Goal: Book appointment/travel/reservation

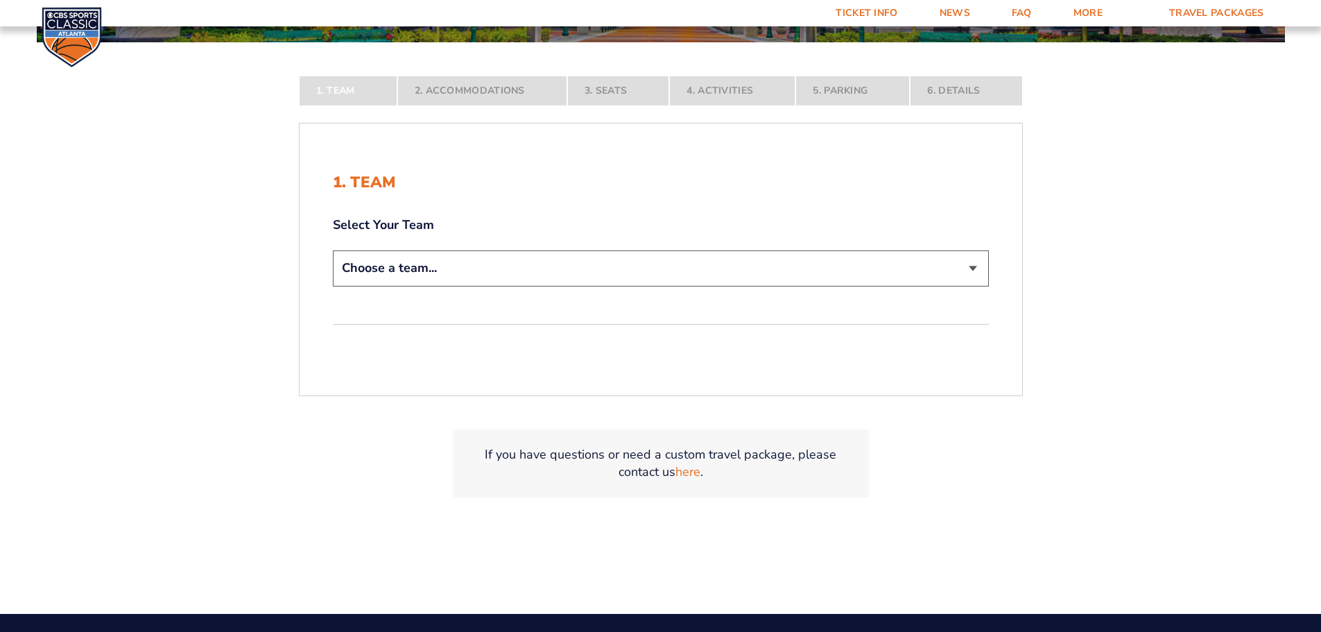
scroll to position [293, 0]
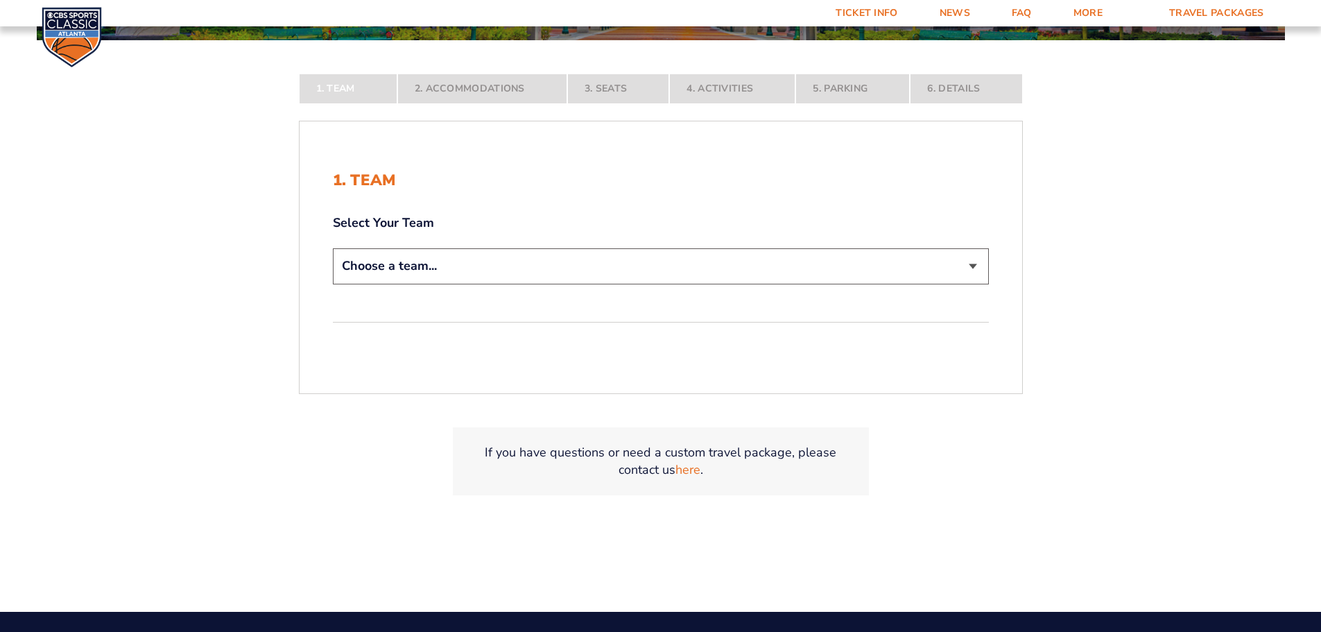
click at [382, 266] on select "Choose a team... [US_STATE] Wildcats [US_STATE] State Buckeyes [US_STATE] Tar H…" at bounding box center [661, 265] width 656 height 35
select select "12756"
click at [333, 284] on select "Choose a team... [US_STATE] Wildcats [US_STATE] State Buckeyes [US_STATE] Tar H…" at bounding box center [661, 265] width 656 height 35
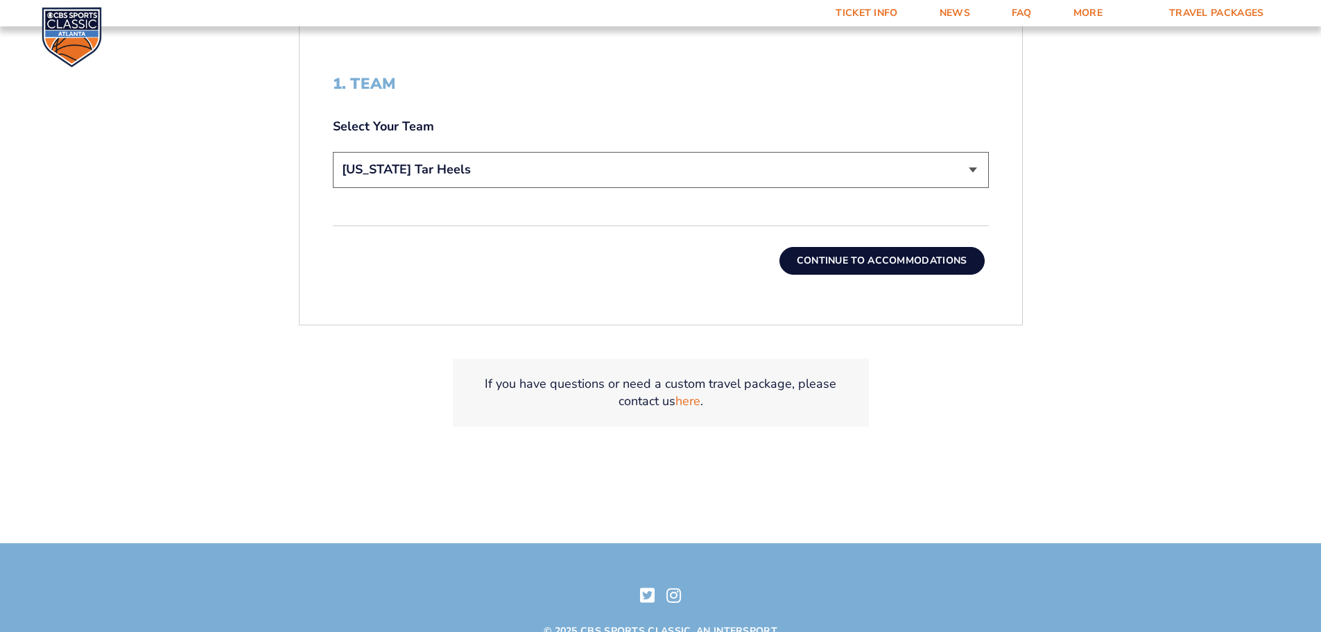
scroll to position [502, 0]
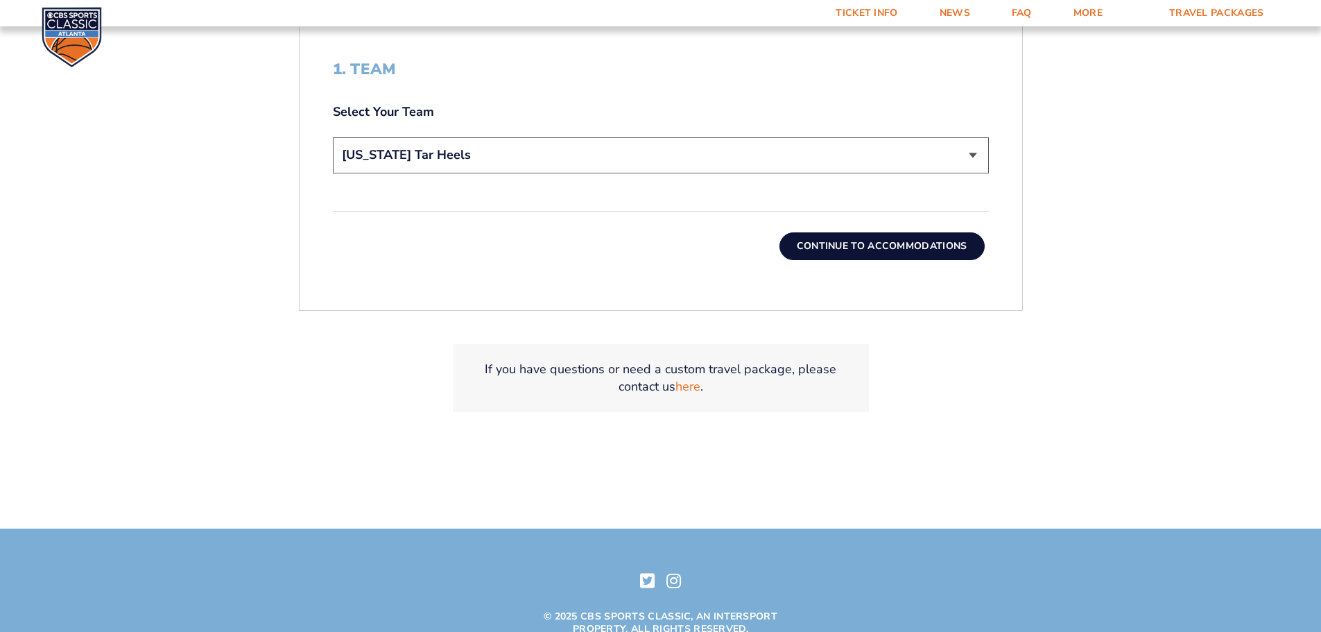
click at [891, 248] on button "Continue To Accommodations" at bounding box center [882, 246] width 205 height 28
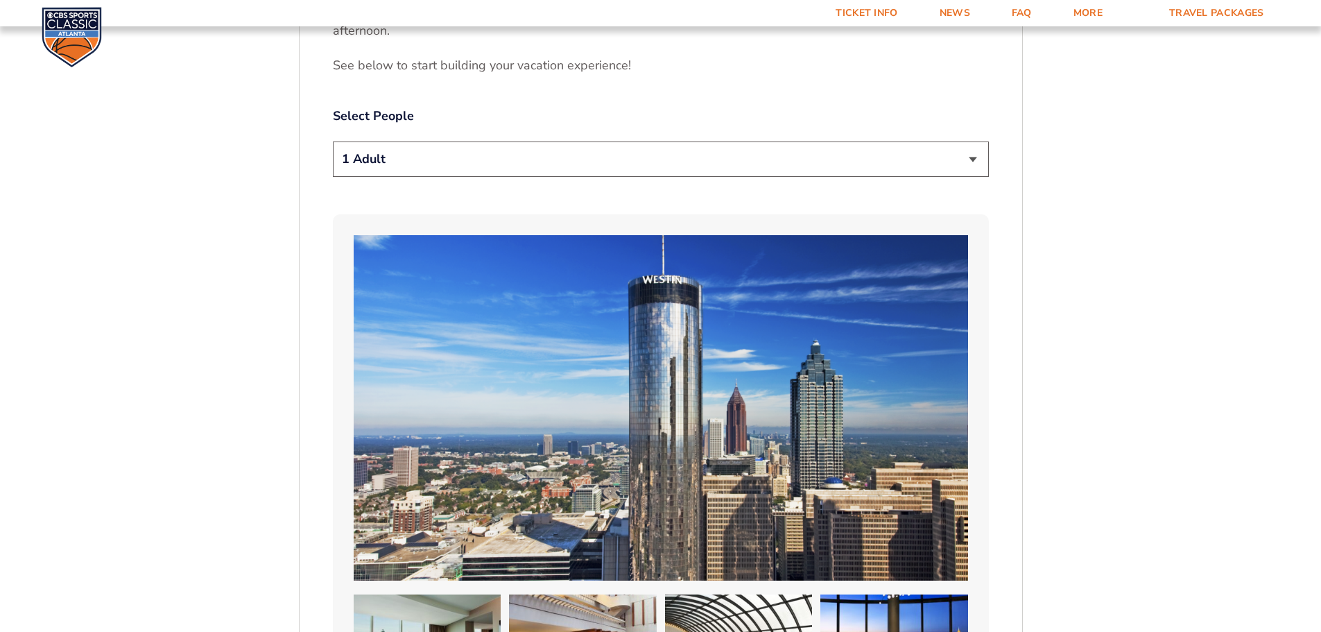
scroll to position [785, 0]
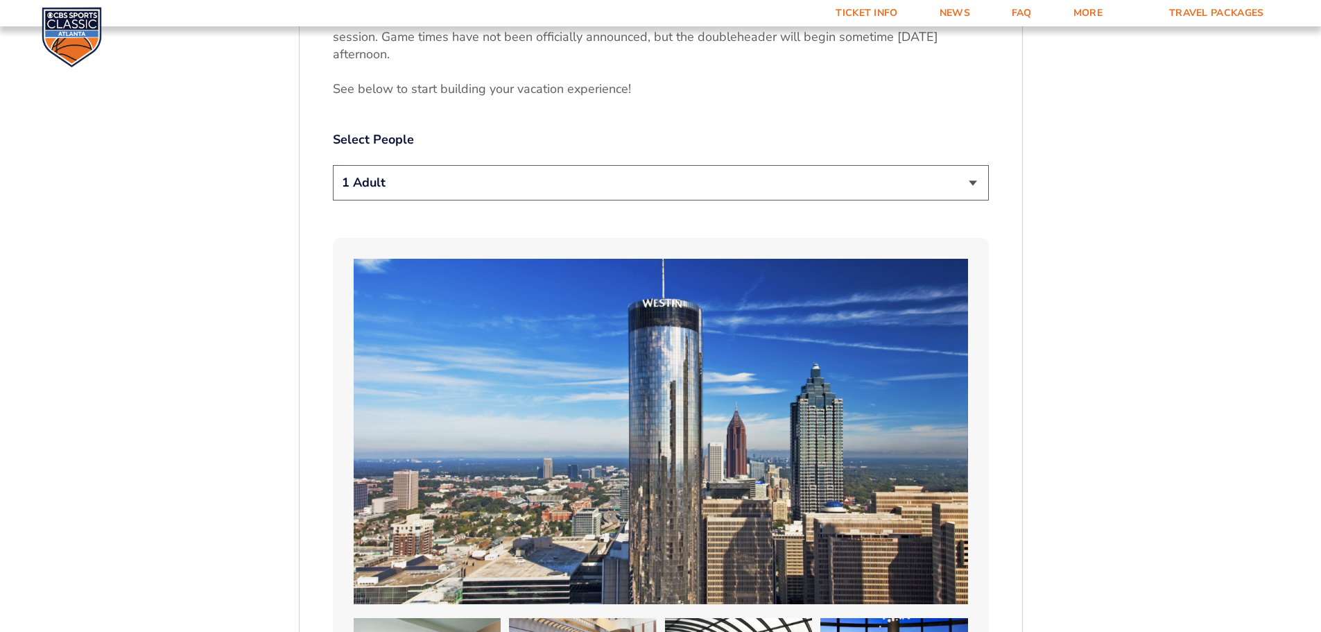
click at [422, 165] on select "1 Adult 2 Adults 3 Adults 4 Adults 2 Adults + 1 Child 2 Adults + 2 Children 2 A…" at bounding box center [661, 182] width 656 height 35
click at [413, 165] on select "1 Adult 2 Adults 3 Adults 4 Adults 2 Adults + 1 Child 2 Adults + 2 Children 2 A…" at bounding box center [661, 182] width 656 height 35
select select "2 Adults + 3 Children"
click at [333, 165] on select "1 Adult 2 Adults 3 Adults 4 Adults 2 Adults + 1 Child 2 Adults + 2 Children 2 A…" at bounding box center [661, 182] width 656 height 35
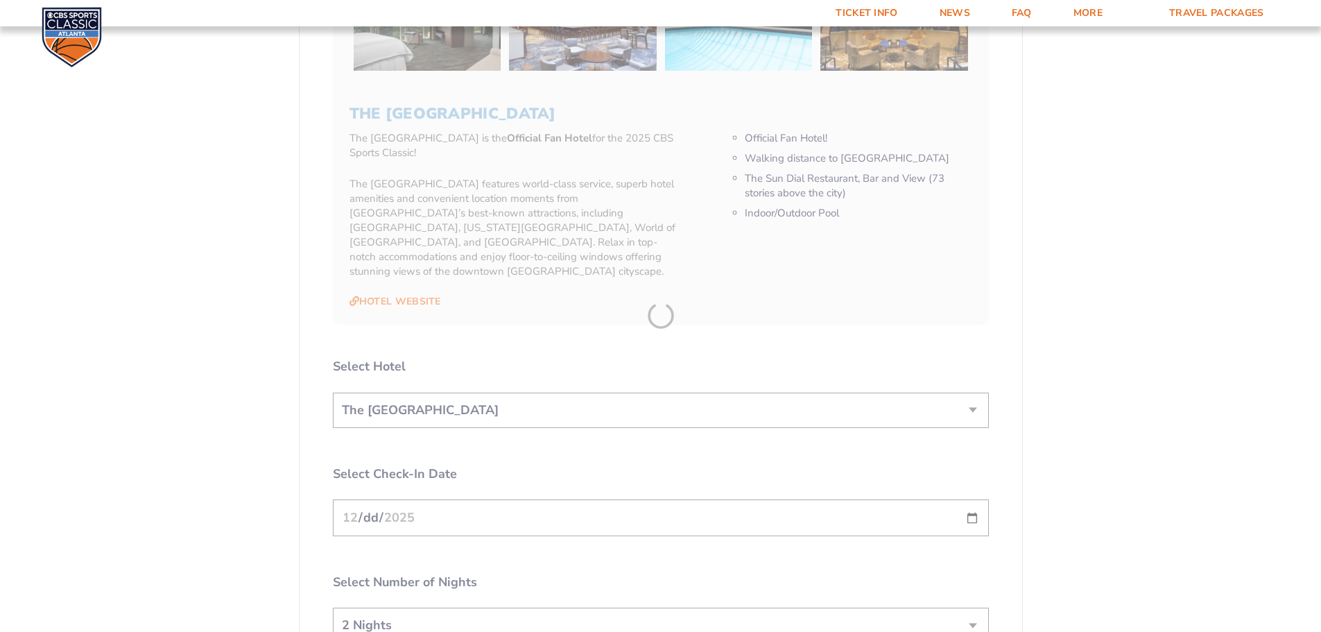
scroll to position [1478, 0]
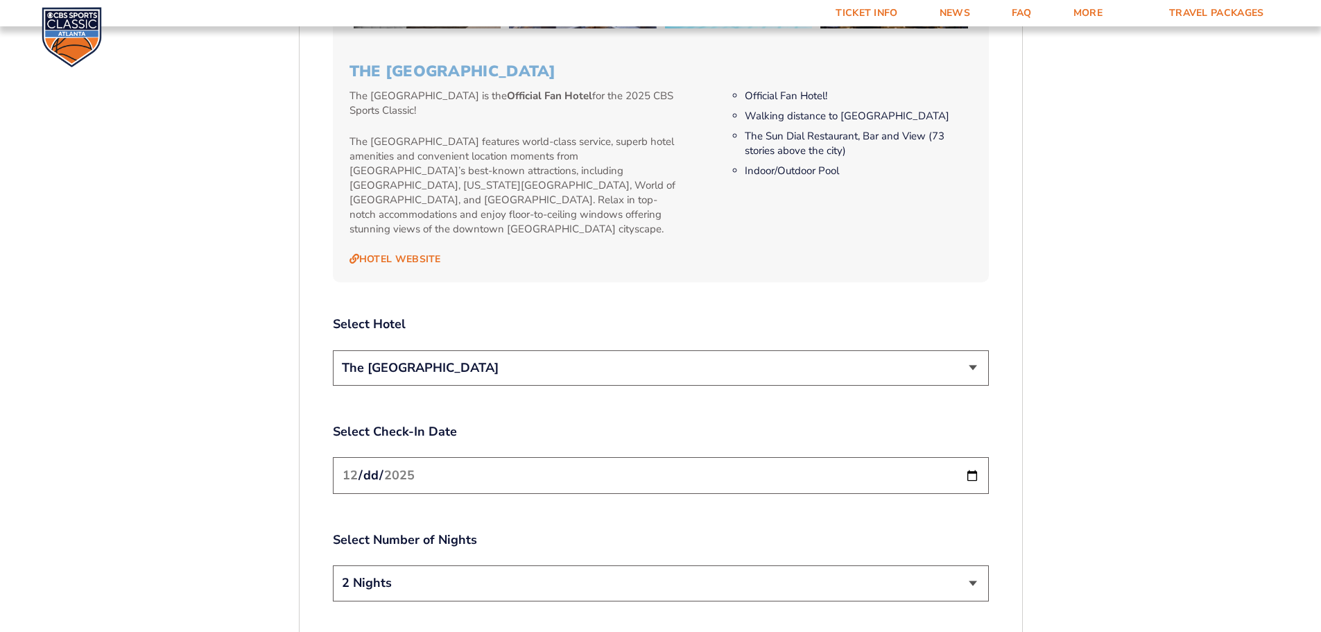
click at [424, 350] on select "The [GEOGRAPHIC_DATA]" at bounding box center [661, 367] width 656 height 35
click at [309, 310] on div "2. Accommodations We look forward to seeing you in [GEOGRAPHIC_DATA] for the 20…" at bounding box center [661, 98] width 723 height 2096
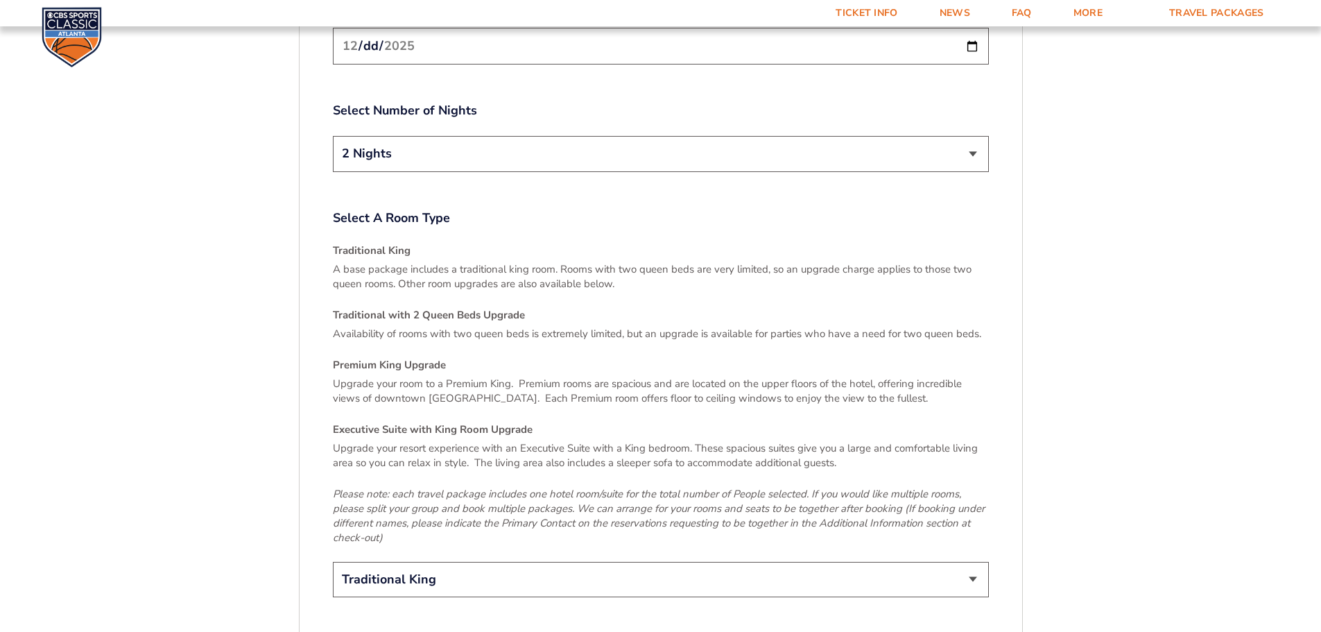
scroll to position [2172, 0]
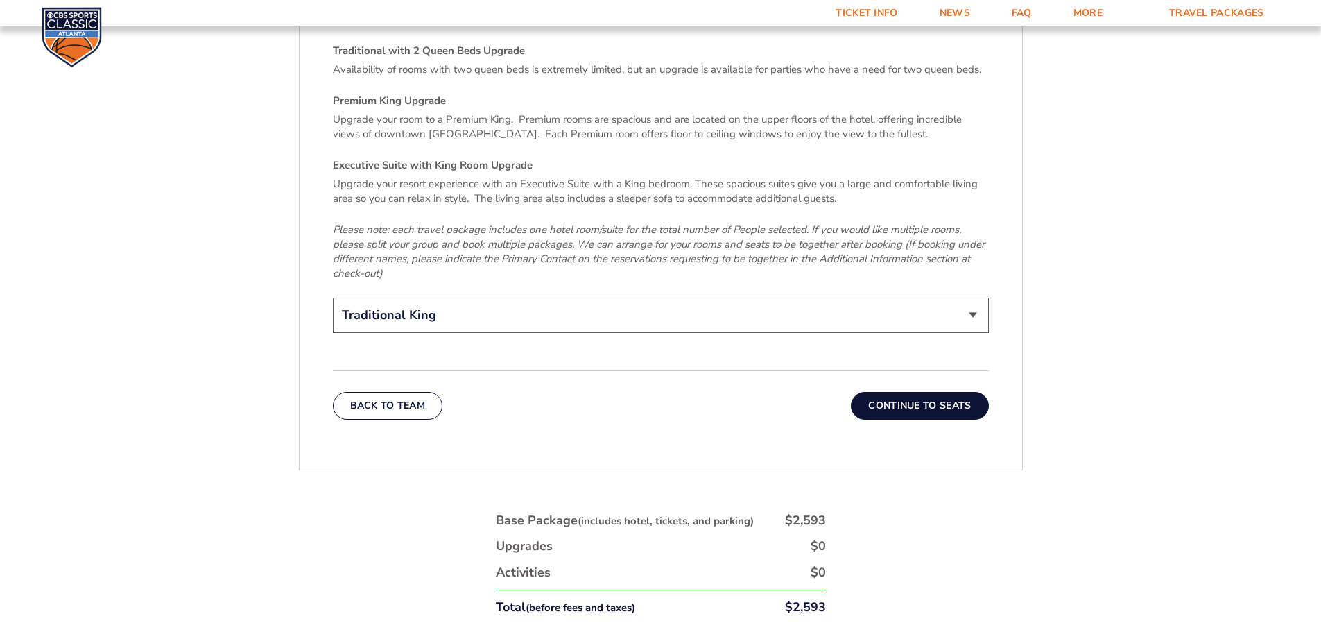
click at [375, 298] on select "Traditional King Traditional with 2 Queen Beds Upgrade (+$95 per night) Premium…" at bounding box center [661, 315] width 656 height 35
select select "Traditional with 2 Queen Beds Upgrade"
click at [333, 298] on select "Traditional King Traditional with 2 Queen Beds Upgrade (+$95 per night) Premium…" at bounding box center [661, 315] width 656 height 35
click at [897, 392] on button "Continue To Seats" at bounding box center [919, 406] width 137 height 28
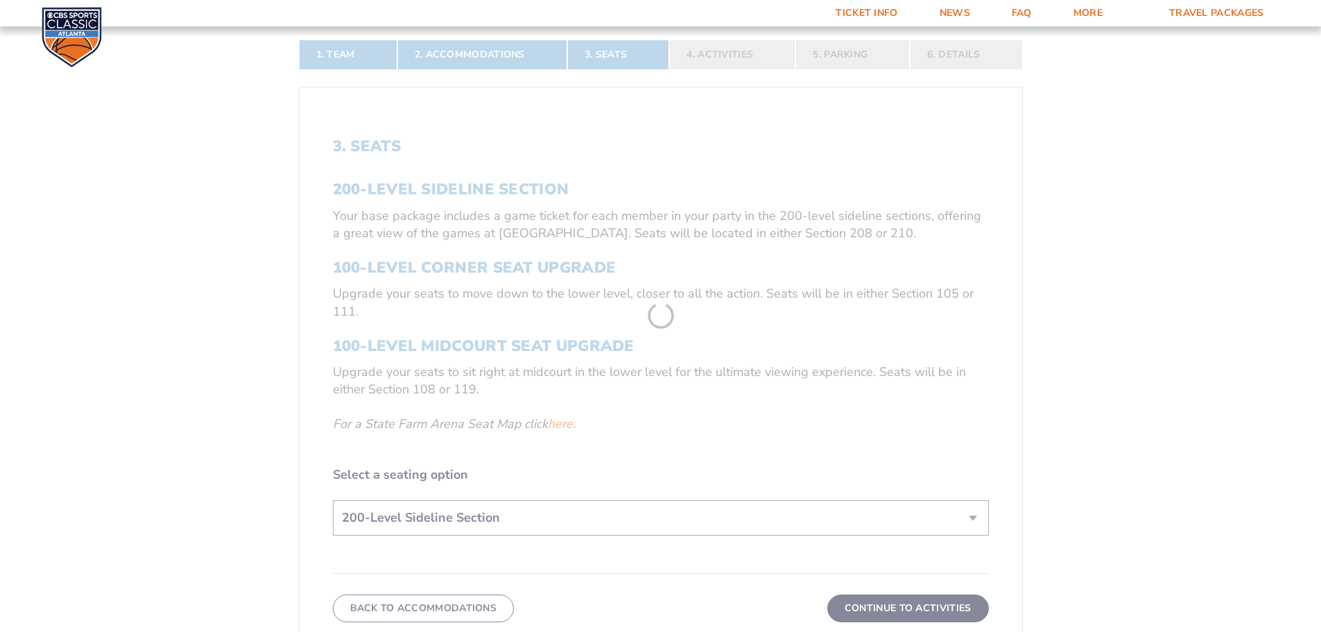
scroll to position [438, 0]
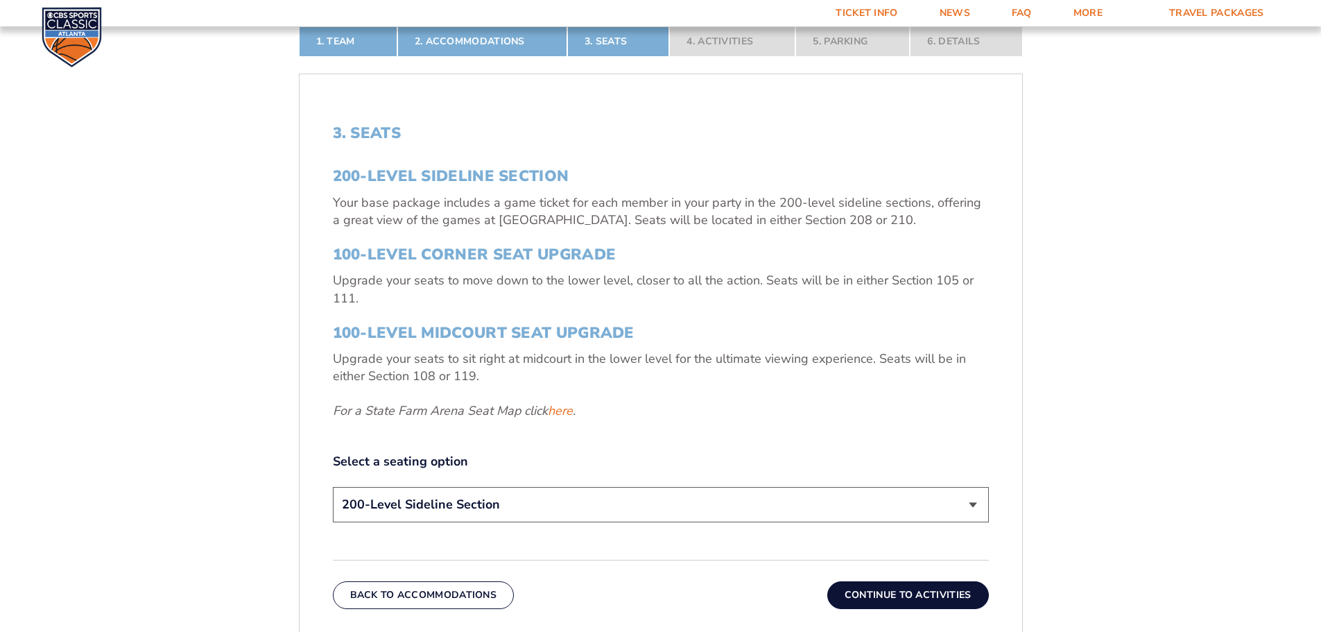
click at [686, 504] on select "200-Level Sideline Section 100-Level Corner Seat Upgrade (+$120 per person) 100…" at bounding box center [661, 504] width 656 height 35
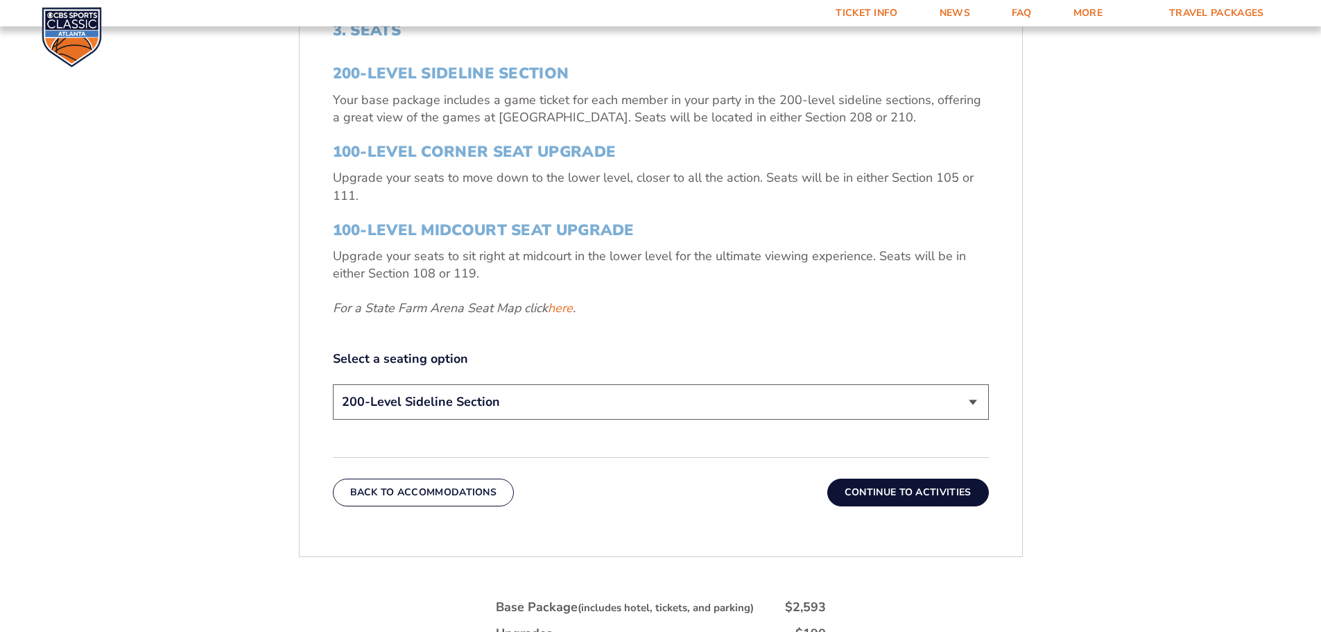
scroll to position [576, 0]
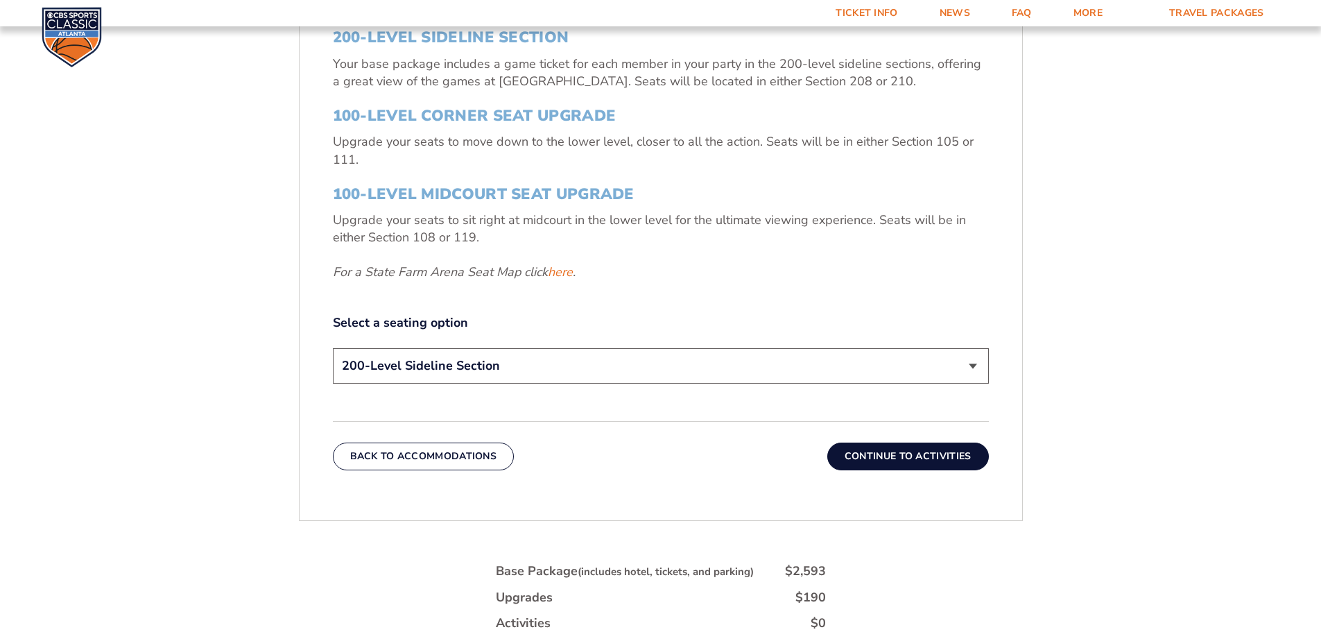
click at [667, 335] on div "Select a seating option 200-Level Sideline Section 100-Level Corner Seat Upgrad…" at bounding box center [661, 351] width 656 height 74
click at [667, 381] on select "200-Level Sideline Section 100-Level Corner Seat Upgrade (+$120 per person) 100…" at bounding box center [661, 365] width 656 height 35
click at [333, 348] on select "200-Level Sideline Section 100-Level Corner Seat Upgrade (+$120 per person) 100…" at bounding box center [661, 365] width 656 height 35
click at [851, 449] on button "Continue To Activities" at bounding box center [909, 457] width 162 height 28
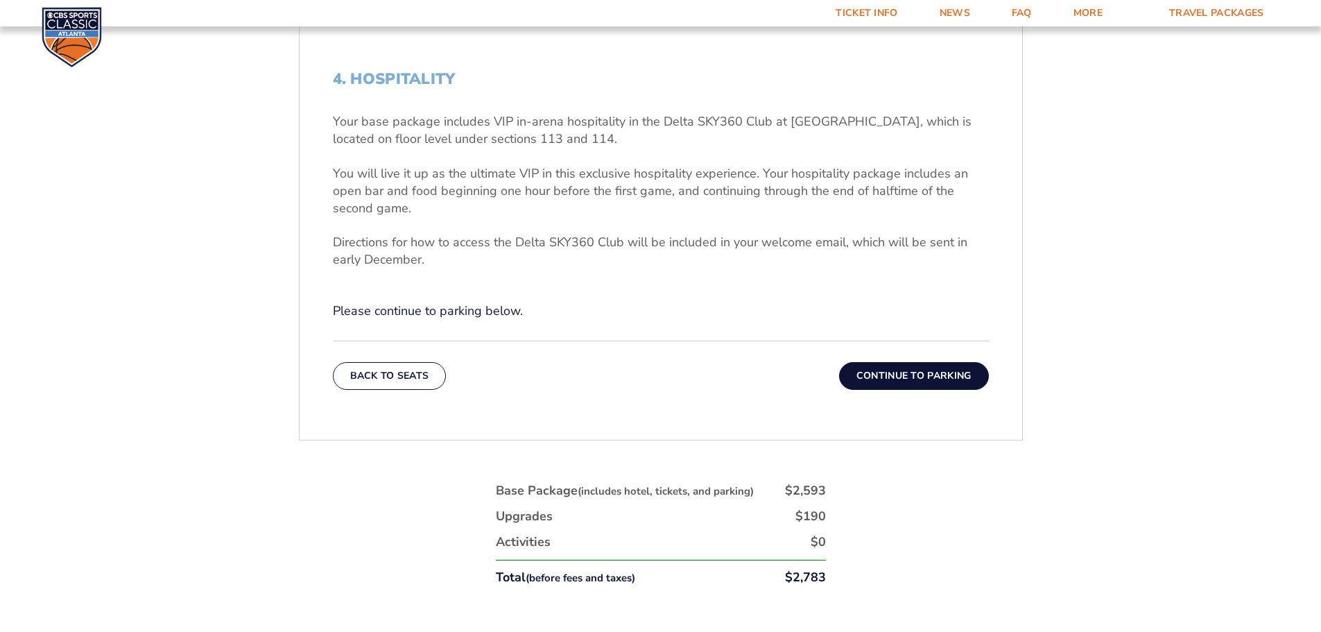
scroll to position [646, 0]
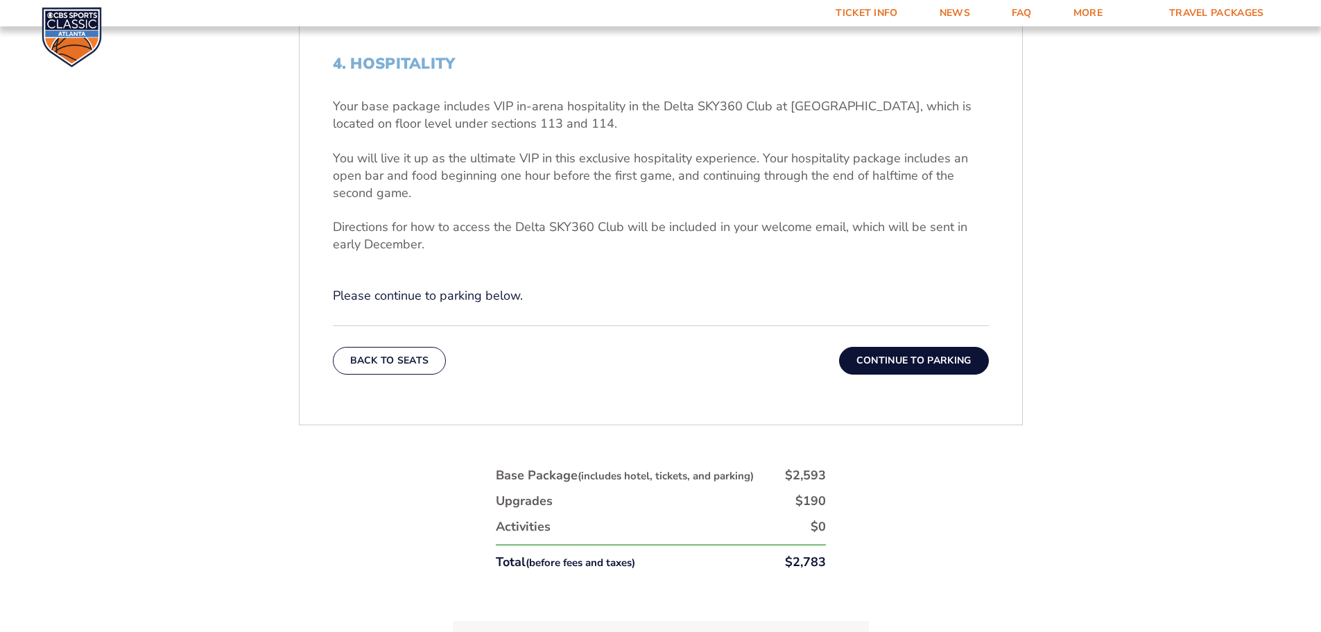
click at [952, 357] on button "Continue To Parking" at bounding box center [914, 361] width 150 height 28
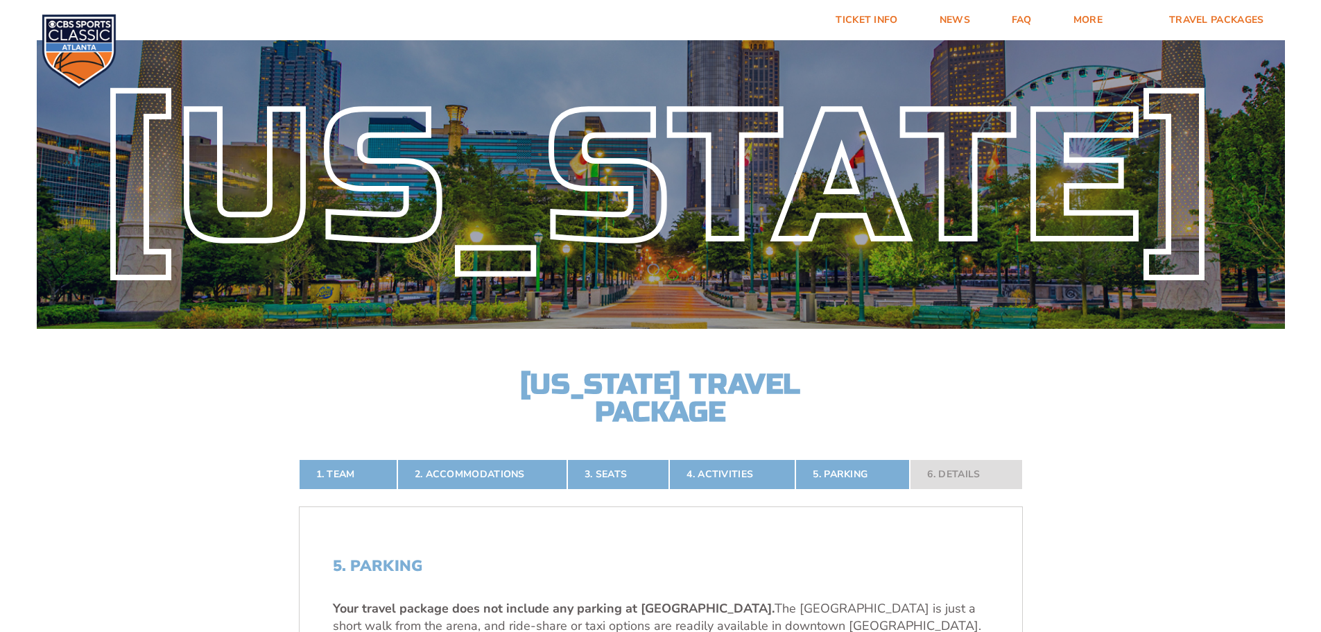
scroll to position [0, 0]
